Goal: Task Accomplishment & Management: Use online tool/utility

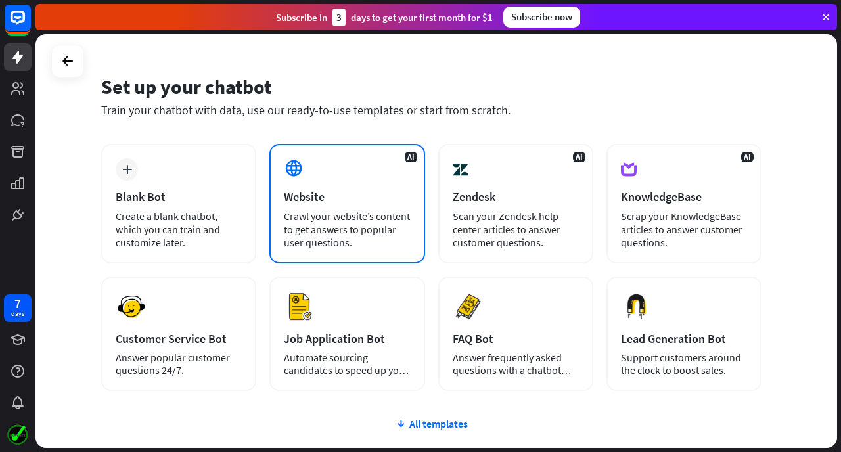
scroll to position [27, 0]
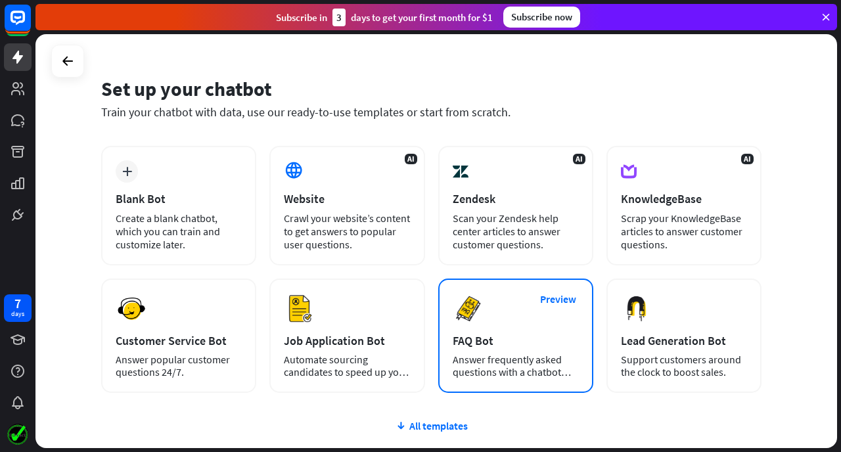
click at [517, 300] on div "Preview FAQ Bot [PERSON_NAME] frequently asked questions with a chatbot and sav…" at bounding box center [515, 336] width 155 height 114
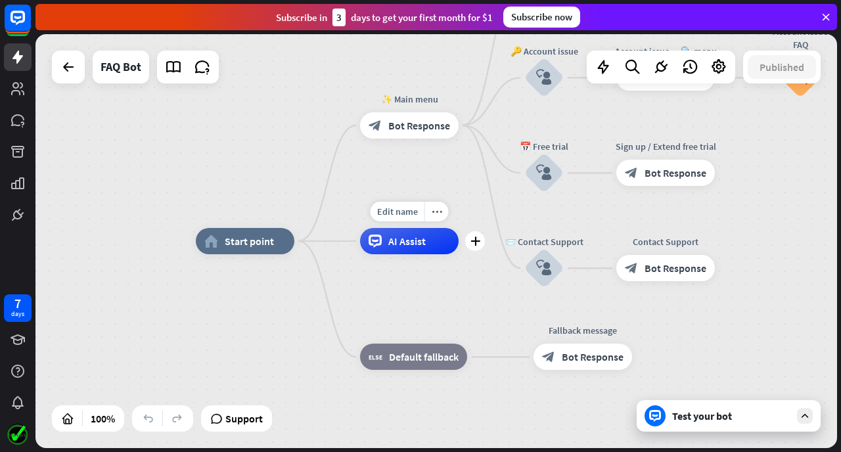
click at [399, 242] on span "AI Assist" at bounding box center [406, 241] width 37 height 13
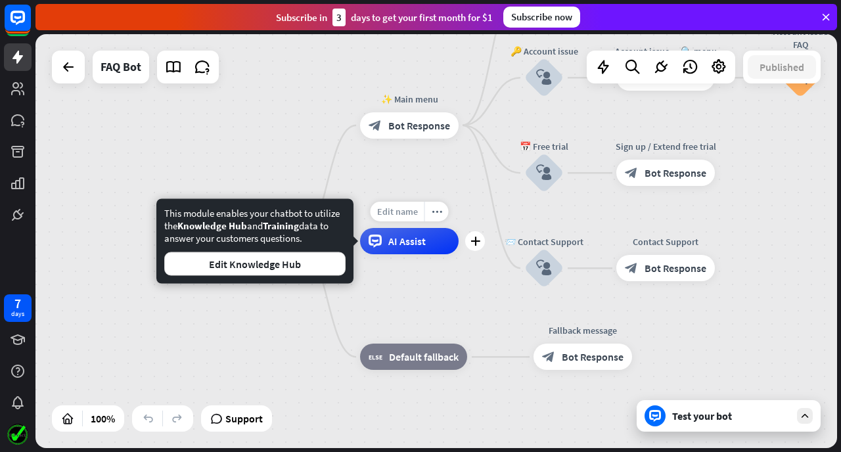
click at [410, 206] on span "Edit name" at bounding box center [397, 212] width 41 height 12
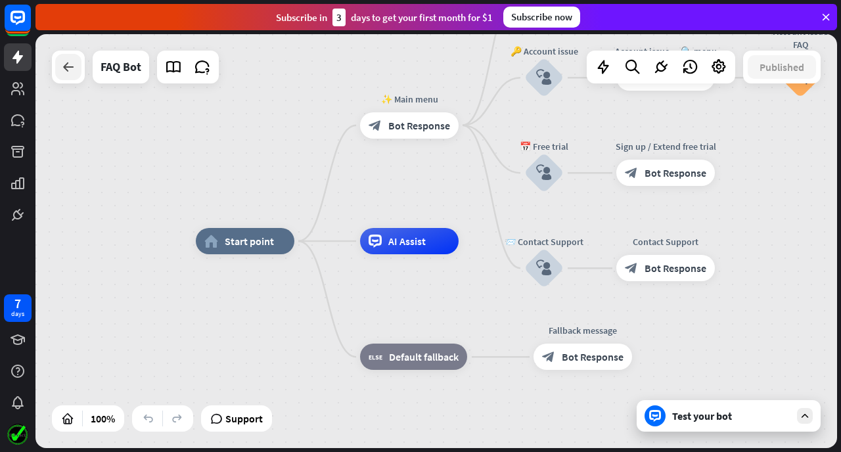
click at [56, 62] on div at bounding box center [68, 67] width 26 height 26
